Goal: Contribute content: Add original content to the website for others to see

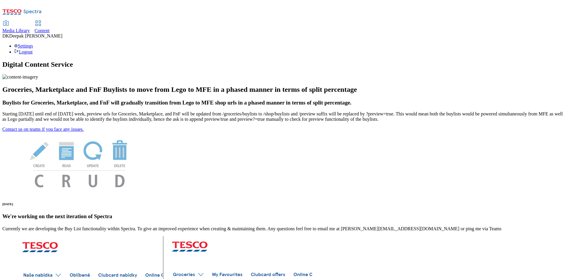
click at [50, 28] on div "Content" at bounding box center [42, 30] width 15 height 5
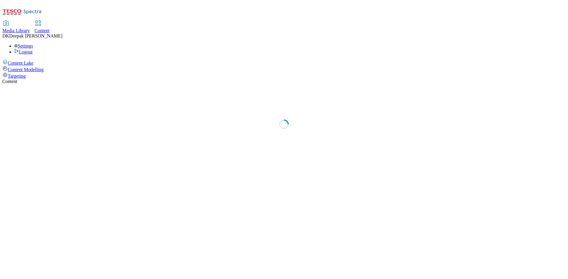
select select "ghs-uk"
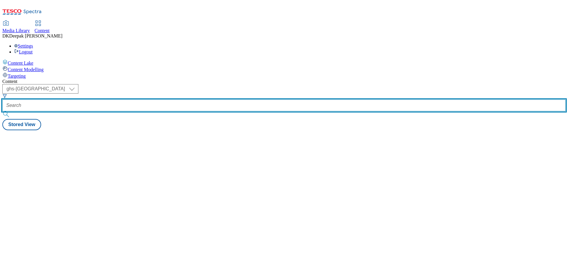
click at [137, 100] on input "text" at bounding box center [283, 106] width 563 height 12
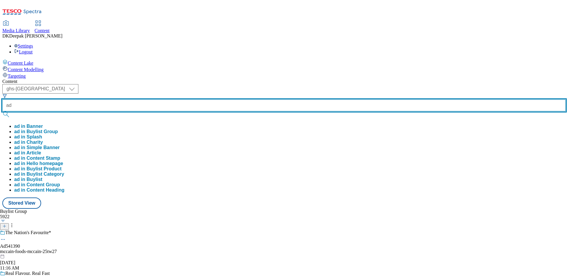
paste input "541390"
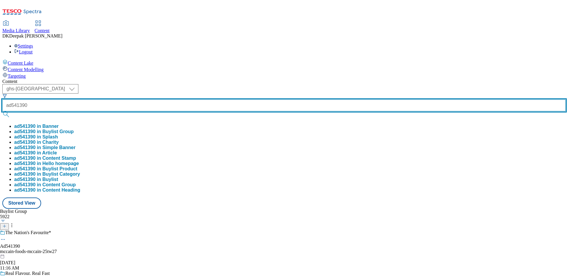
type input "ad541390"
click at [2, 111] on button "submit" at bounding box center [6, 114] width 8 height 6
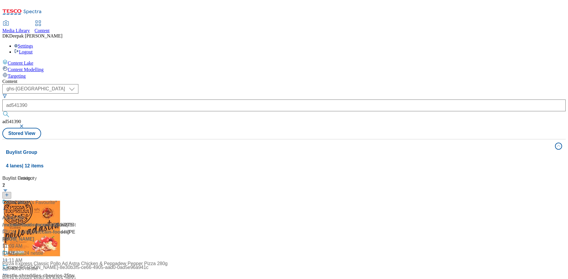
drag, startPoint x: 43, startPoint y: 205, endPoint x: 122, endPoint y: 179, distance: 82.5
click at [43, 79] on div "Content Lake Content Modelling Targeting" at bounding box center [283, 69] width 563 height 20
click at [76, 199] on div "ad537267 Title ad537267 / tropicana-naked-blue-machine-24tw23 / tropicana-produ…" at bounding box center [39, 228] width 74 height 58
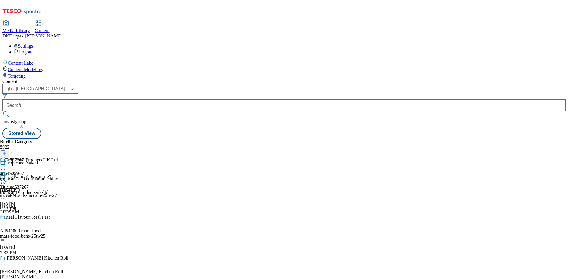
click at [93, 193] on div "mccain-foods-mccain-25tw27" at bounding box center [46, 195] width 93 height 5
click at [4, 183] on circle at bounding box center [3, 183] width 1 height 1
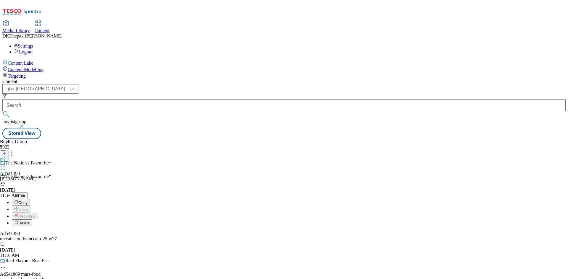
click at [28, 193] on button "Edit" at bounding box center [20, 196] width 16 height 7
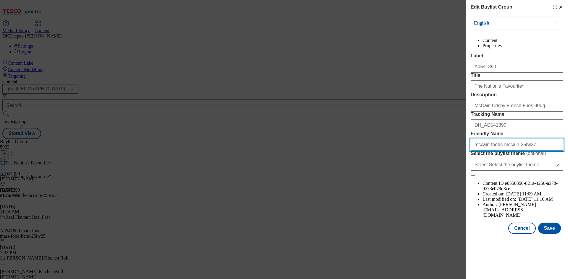
drag, startPoint x: 510, startPoint y: 197, endPoint x: 498, endPoint y: 198, distance: 12.2
click at [498, 151] on input "mccain-foods-mccain-25tw27" at bounding box center [517, 145] width 93 height 12
paste input "home-chips"
type input "mccain-foods-home-chips-25tw27"
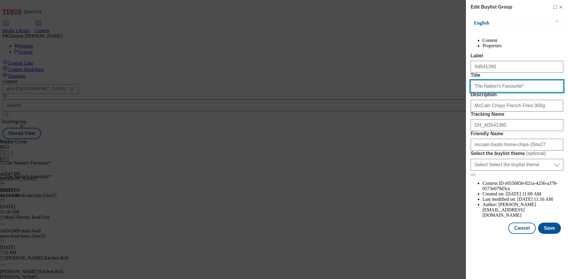
click at [520, 92] on input "The Nation's Favourite*" at bounding box center [517, 86] width 93 height 12
type input "The Nation's Favourite"
click at [551, 234] on button "Save" at bounding box center [549, 228] width 23 height 11
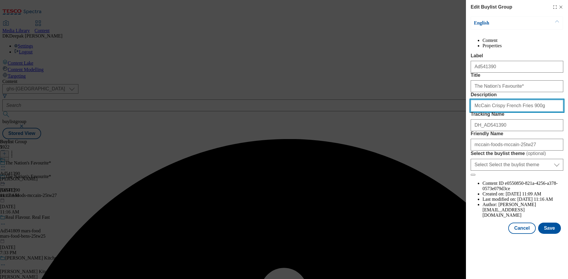
click at [544, 112] on input "McCain Crispy French Fries 900g" at bounding box center [517, 106] width 93 height 12
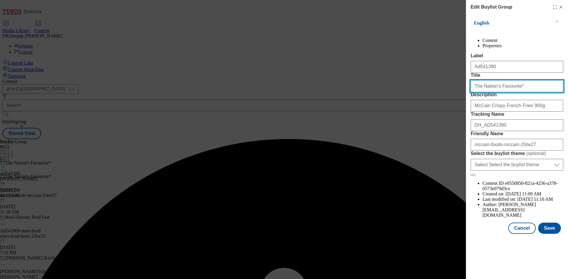
click at [527, 92] on input "The Nation's Favourite*" at bounding box center [517, 86] width 93 height 12
type input "The Nation's Favourite"
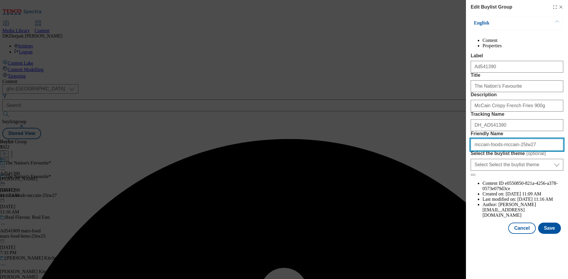
drag, startPoint x: 510, startPoint y: 198, endPoint x: 539, endPoint y: 198, distance: 29.6
click at [498, 151] on input "mccain-foods-mccain-25tw27" at bounding box center [517, 145] width 93 height 12
paste input "home-chips"
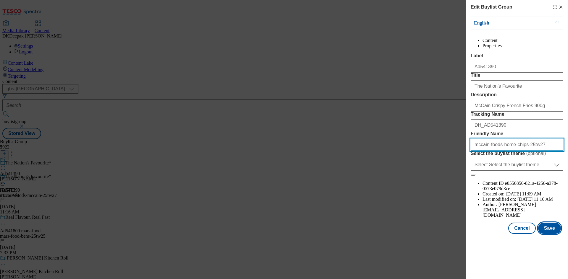
type input "mccain-foods-home-chips-25tw27"
click at [553, 234] on button "Save" at bounding box center [549, 228] width 23 height 11
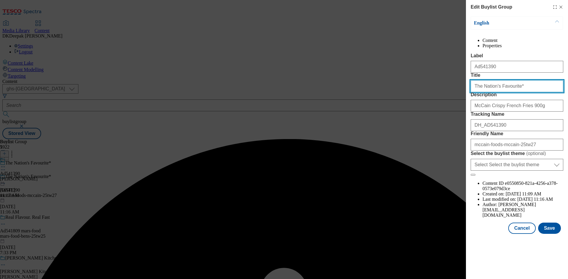
click at [512, 92] on input "The Nation's Favourite*" at bounding box center [517, 86] width 93 height 12
type input "The Nation's Favourite"
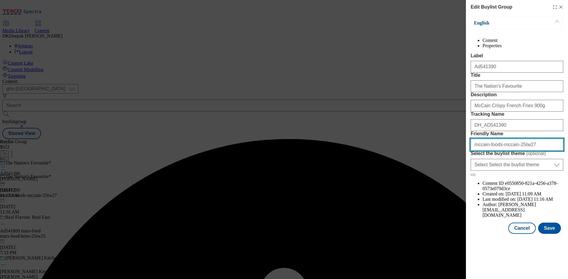
drag, startPoint x: 510, startPoint y: 199, endPoint x: 499, endPoint y: 199, distance: 10.9
click at [499, 151] on input "mccain-foods-mccain-25tw27" at bounding box center [517, 145] width 93 height 12
paste input "home-chips"
type input "mccain-foods-home-chips-25tw27"
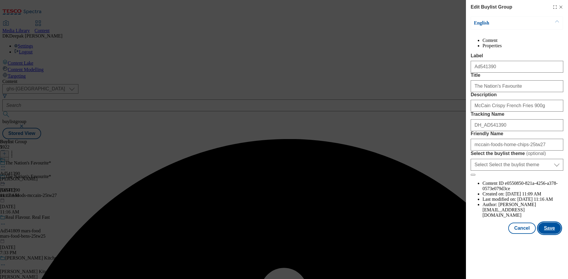
click at [547, 234] on button "Save" at bounding box center [549, 228] width 23 height 11
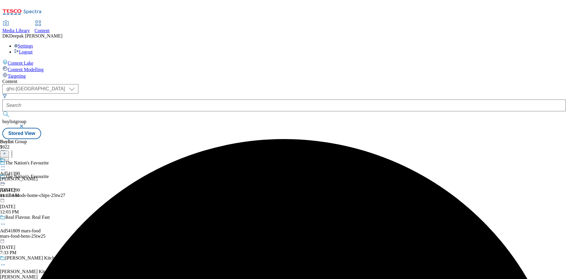
click at [38, 177] on div "mccain" at bounding box center [19, 179] width 38 height 5
click at [6, 178] on icon at bounding box center [3, 181] width 6 height 6
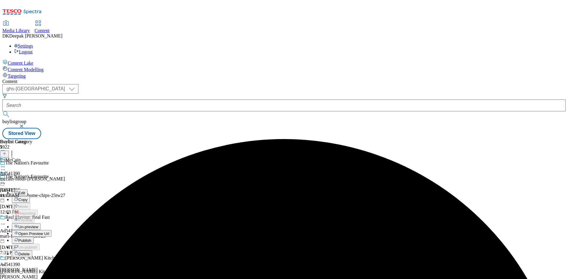
click at [28, 190] on button "Edit" at bounding box center [20, 193] width 16 height 7
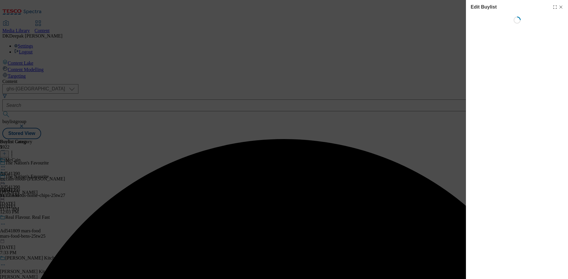
select select "tactical"
select select "supplier funded short term 1-3 weeks"
select select "dunnhumby"
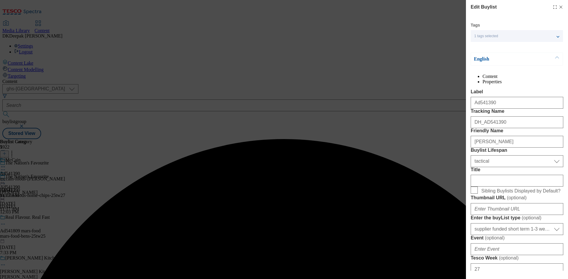
select select "Banner"
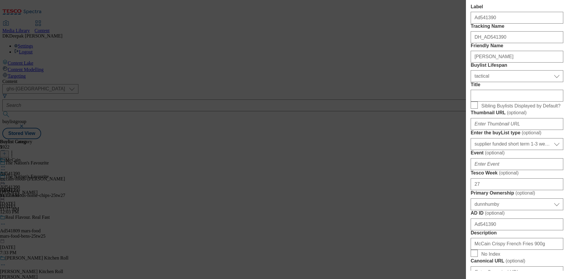
scroll to position [89, 0]
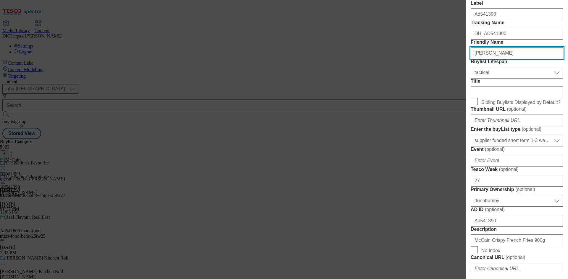
click at [498, 59] on input "mccain" at bounding box center [517, 53] width 93 height 12
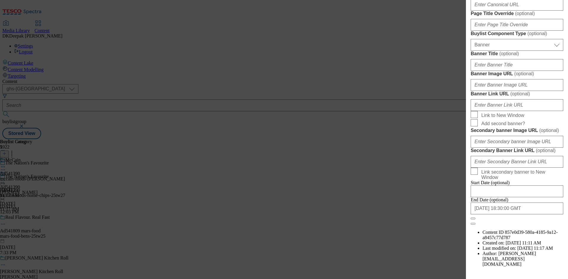
scroll to position [355, 0]
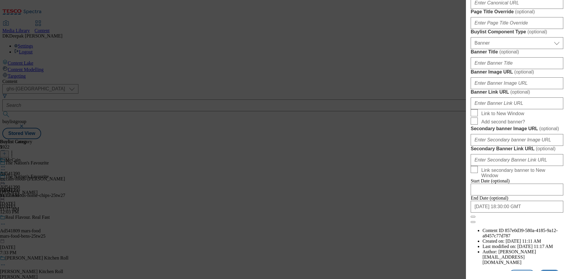
type input "mccain-foods"
drag, startPoint x: 478, startPoint y: 72, endPoint x: 469, endPoint y: 73, distance: 8.9
click at [469, 73] on div "Edit Buylist Tags 1 tags selected buylist English Content Properties Label Ad54…" at bounding box center [517, 135] width 102 height 271
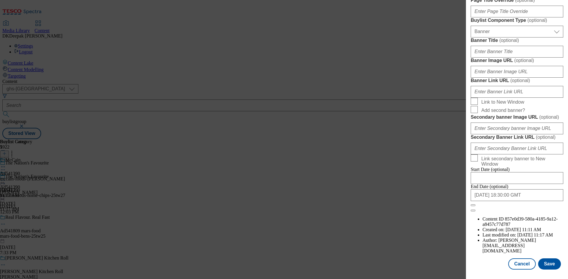
scroll to position [581, 0]
type input "541390"
click at [543, 262] on button "Save" at bounding box center [549, 264] width 23 height 11
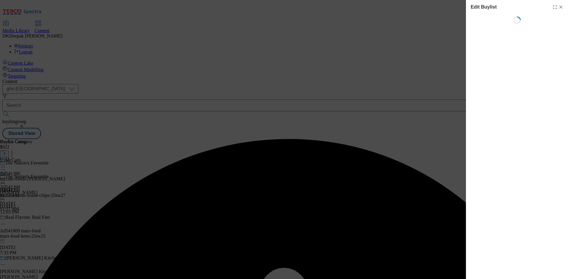
select select "tactical"
select select "supplier funded short term 1-3 weeks"
select select "dunnhumby"
select select "Banner"
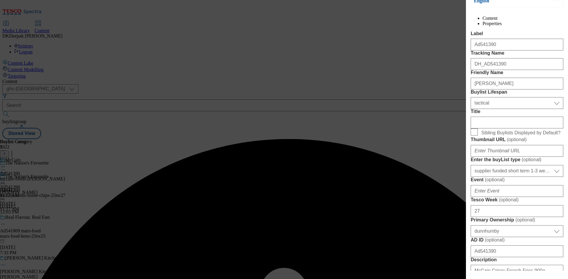
scroll to position [59, 0]
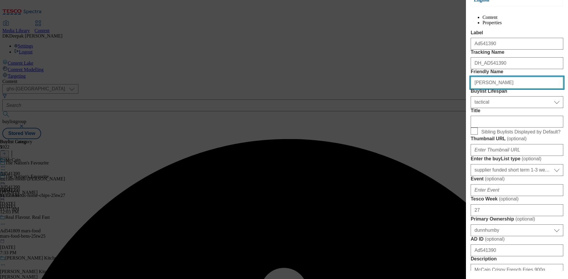
click at [500, 89] on input "mccain" at bounding box center [517, 83] width 93 height 12
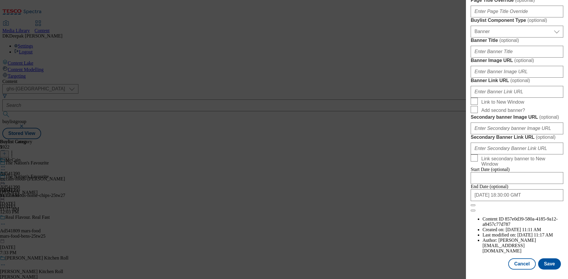
scroll to position [581, 0]
type input "mccain-foods"
click at [549, 266] on button "Save" at bounding box center [549, 264] width 23 height 11
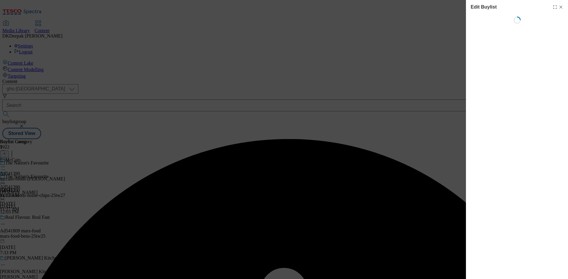
select select "tactical"
select select "supplier funded short term 1-3 weeks"
select select "dunnhumby"
select select "Banner"
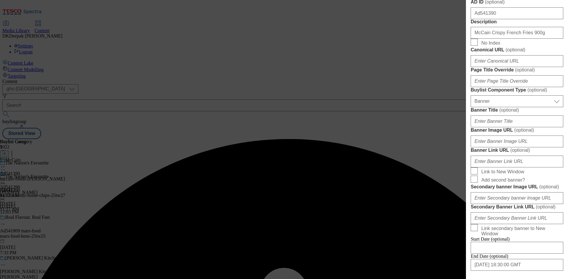
scroll to position [285, 0]
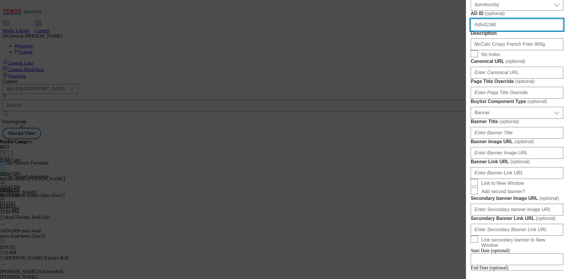
drag, startPoint x: 479, startPoint y: 143, endPoint x: 462, endPoint y: 143, distance: 16.6
click at [462, 143] on div "Edit Buylist Tags 1 tags selected buylist English Content Properties Label Ad54…" at bounding box center [284, 139] width 568 height 279
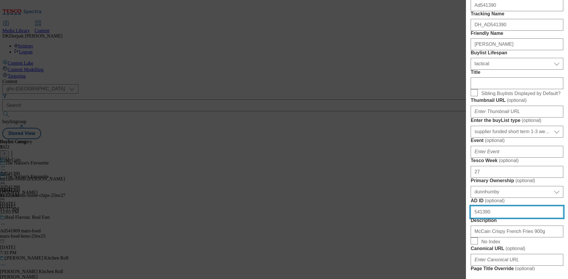
scroll to position [19, 0]
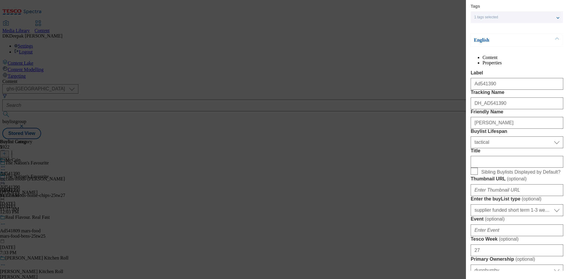
type input "541390"
click at [502, 129] on input "mccain" at bounding box center [517, 123] width 93 height 12
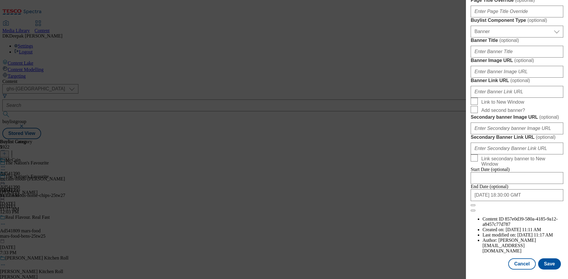
scroll to position [581, 0]
type input "mccain-foods"
click at [547, 260] on button "Save" at bounding box center [549, 264] width 23 height 11
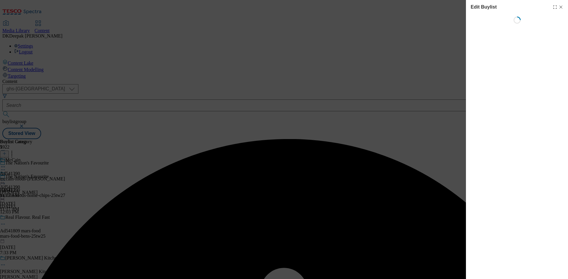
select select "tactical"
select select "supplier funded short term 1-3 weeks"
select select "dunnhumby"
select select "Banner"
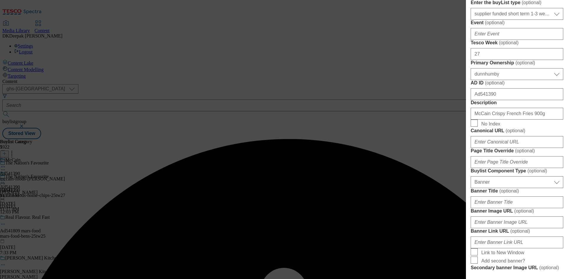
scroll to position [266, 0]
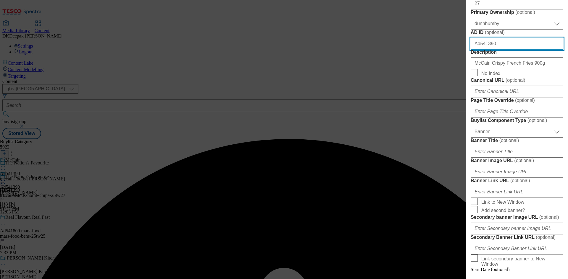
drag, startPoint x: 476, startPoint y: 162, endPoint x: 468, endPoint y: 162, distance: 8.3
click at [468, 162] on div "Edit Buylist Tags 1 tags selected buylist English Content Properties Label Ad54…" at bounding box center [517, 135] width 102 height 271
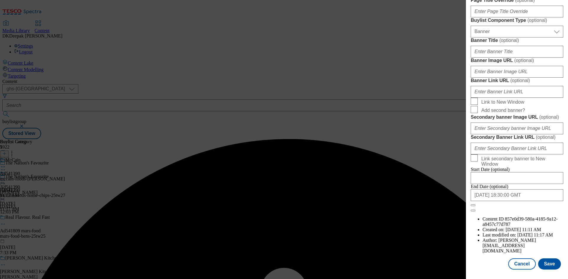
scroll to position [581, 0]
type input "541390"
click at [546, 266] on button "Save" at bounding box center [549, 264] width 23 height 11
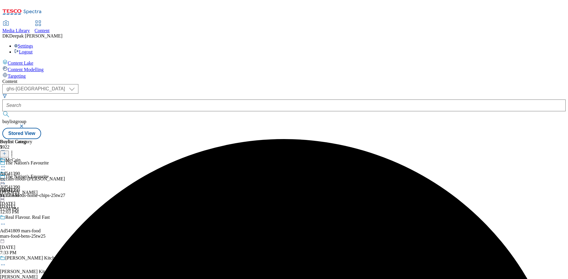
click at [65, 177] on div "mccain-foods-mccain" at bounding box center [32, 179] width 65 height 5
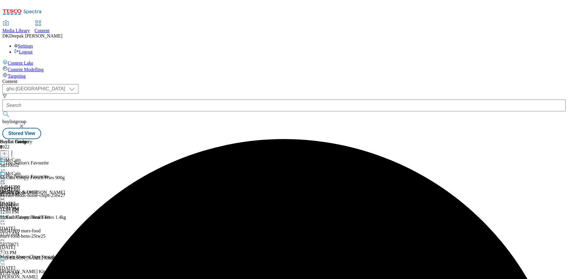
click at [6, 178] on icon at bounding box center [3, 181] width 6 height 6
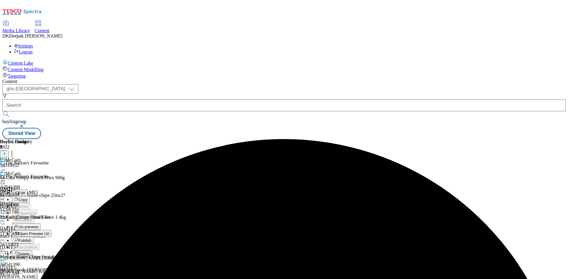
click at [28, 190] on button "Edit" at bounding box center [20, 193] width 16 height 7
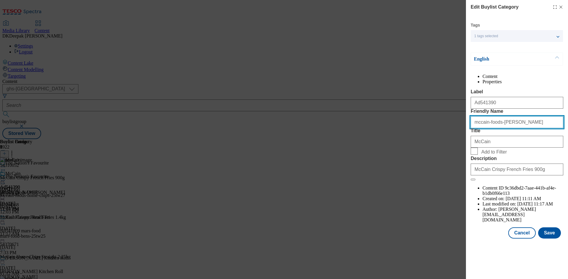
click at [507, 128] on input "mccain-foods-mccain" at bounding box center [517, 123] width 93 height 12
paste input "home-chips"
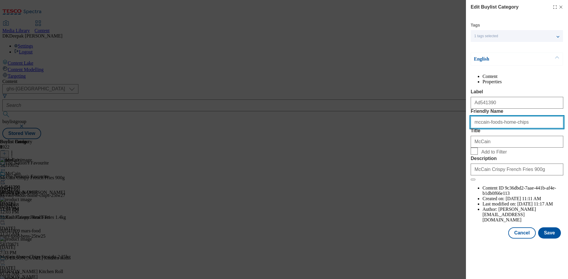
type input "mccain-foods-home-chips"
click at [550, 239] on button "Save" at bounding box center [549, 233] width 23 height 11
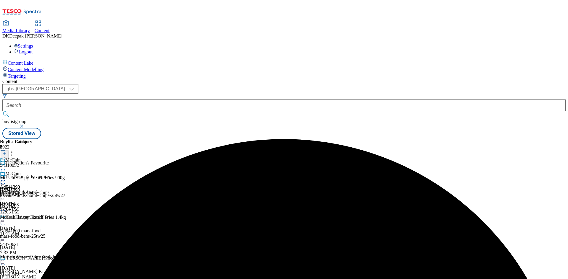
click at [49, 171] on div "McCain" at bounding box center [24, 178] width 49 height 14
click at [6, 178] on icon at bounding box center [3, 181] width 6 height 6
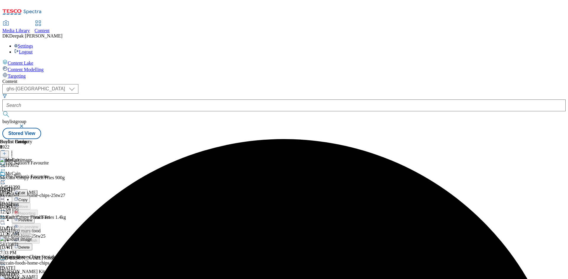
click at [32, 218] on span "Preview" at bounding box center [25, 220] width 14 height 4
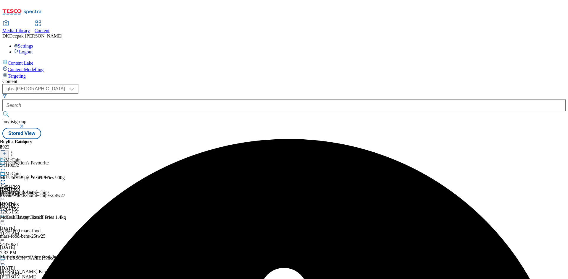
click at [6, 178] on icon at bounding box center [3, 181] width 6 height 6
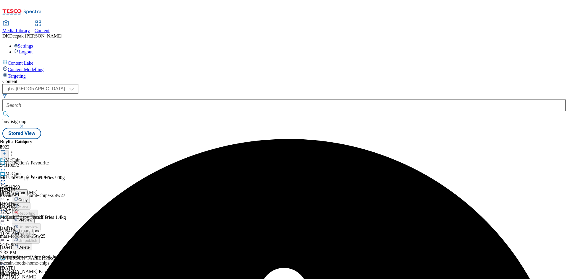
click at [32, 218] on span "Preview" at bounding box center [25, 220] width 14 height 4
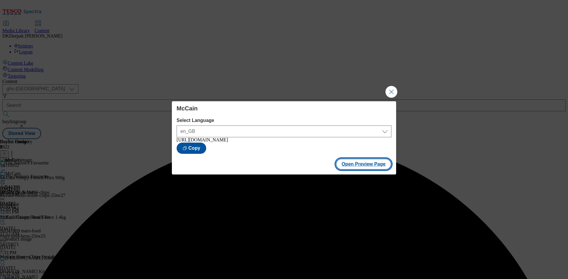
click at [365, 165] on button "Open Preview Page" at bounding box center [364, 164] width 56 height 11
click at [388, 92] on button "Close Modal" at bounding box center [391, 92] width 12 height 12
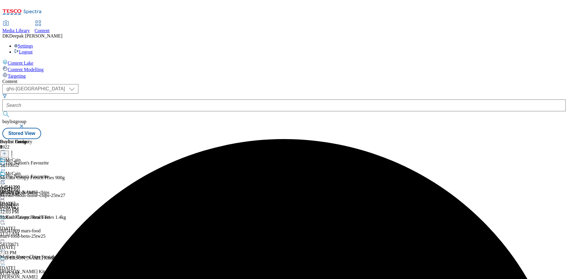
click at [6, 178] on icon at bounding box center [3, 181] width 6 height 6
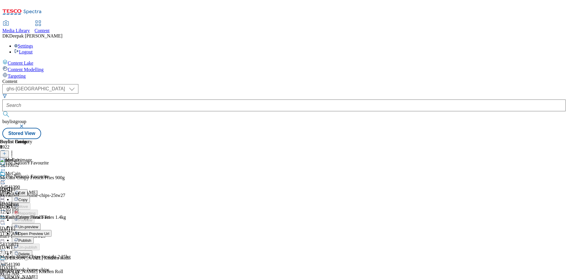
click at [31, 239] on span "Publish" at bounding box center [24, 241] width 13 height 4
